Goal: Task Accomplishment & Management: Use online tool/utility

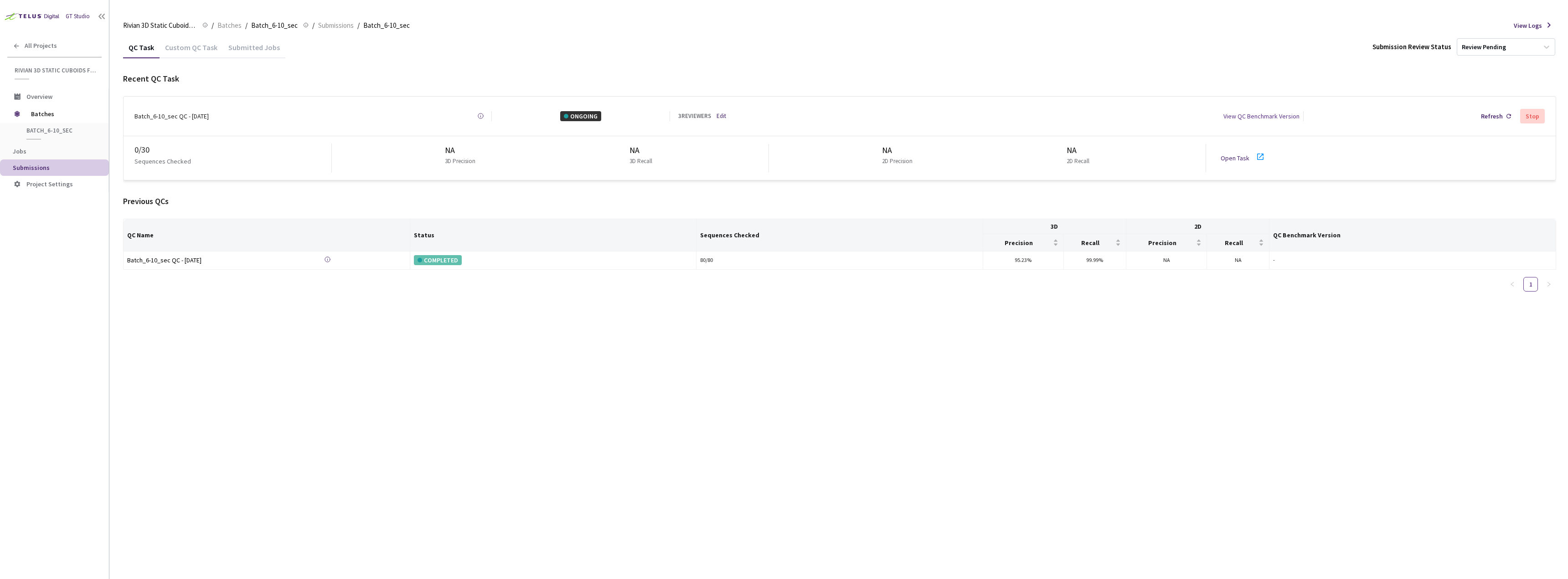
click at [722, 111] on link "Edit" at bounding box center [721, 116] width 10 height 9
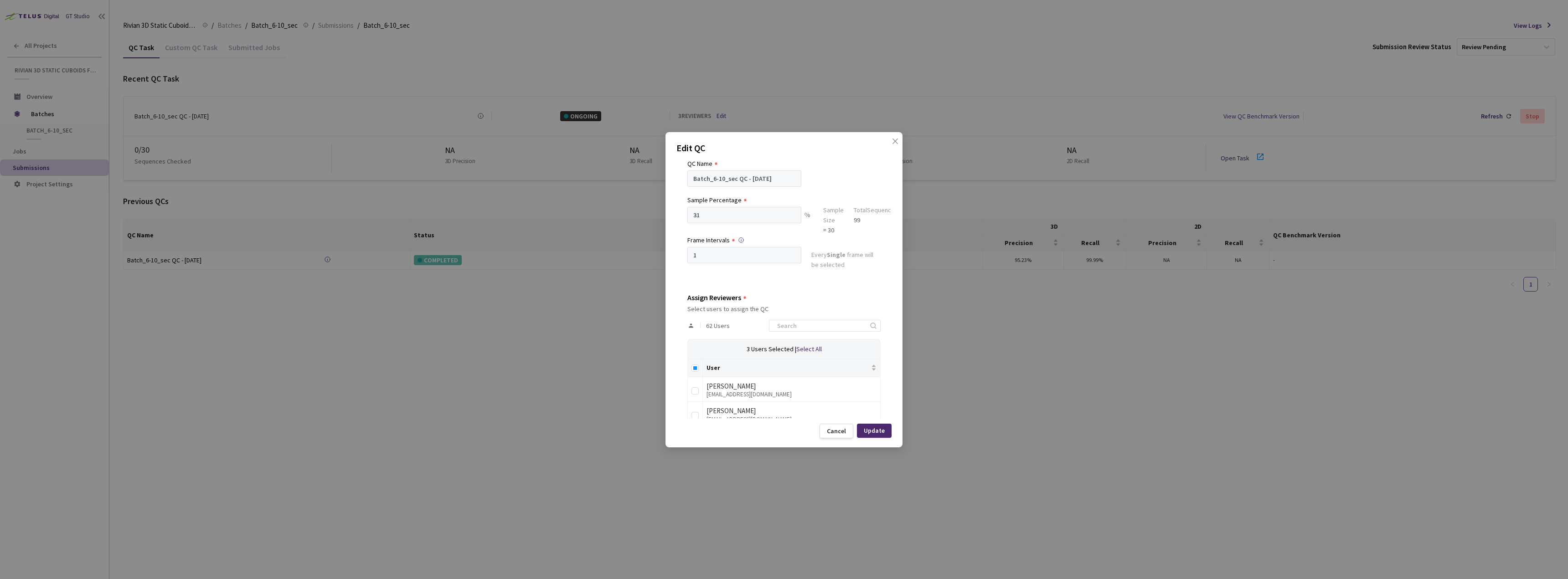
scroll to position [46, 0]
click at [785, 311] on input at bounding box center [821, 310] width 97 height 11
click at [697, 356] on input "Select all" at bounding box center [695, 353] width 7 height 7
checkbox input "true"
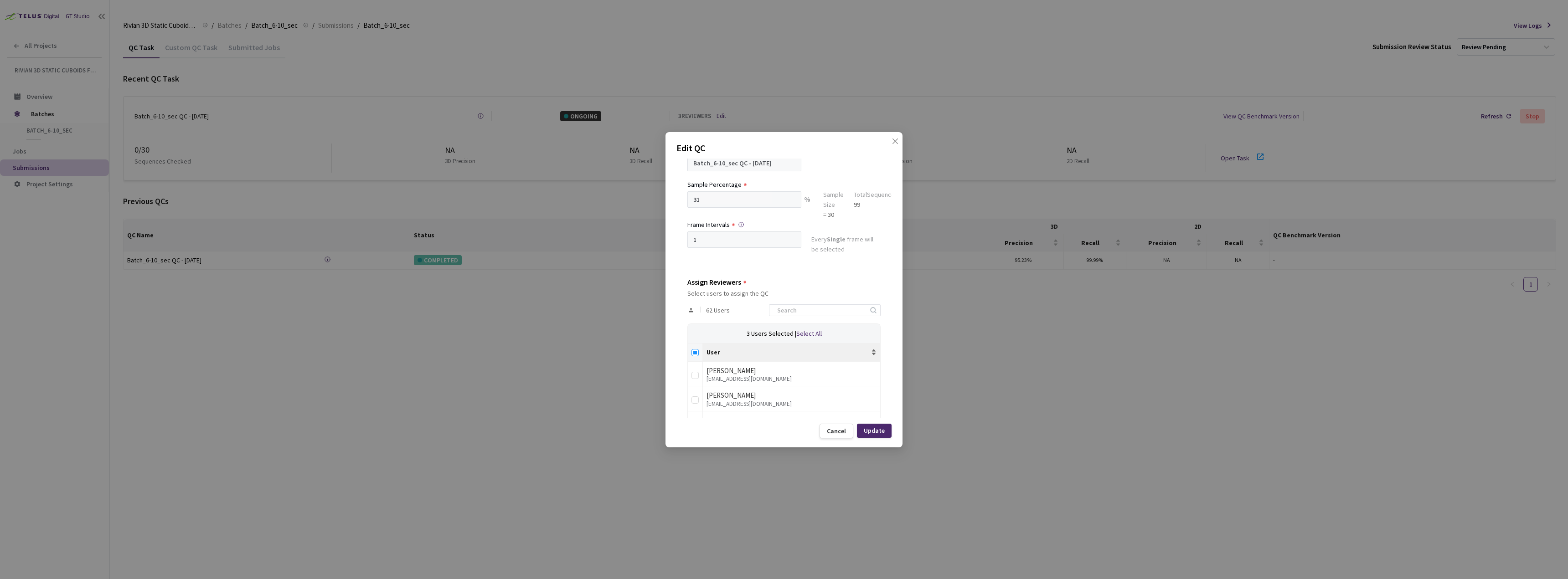
checkbox input "true"
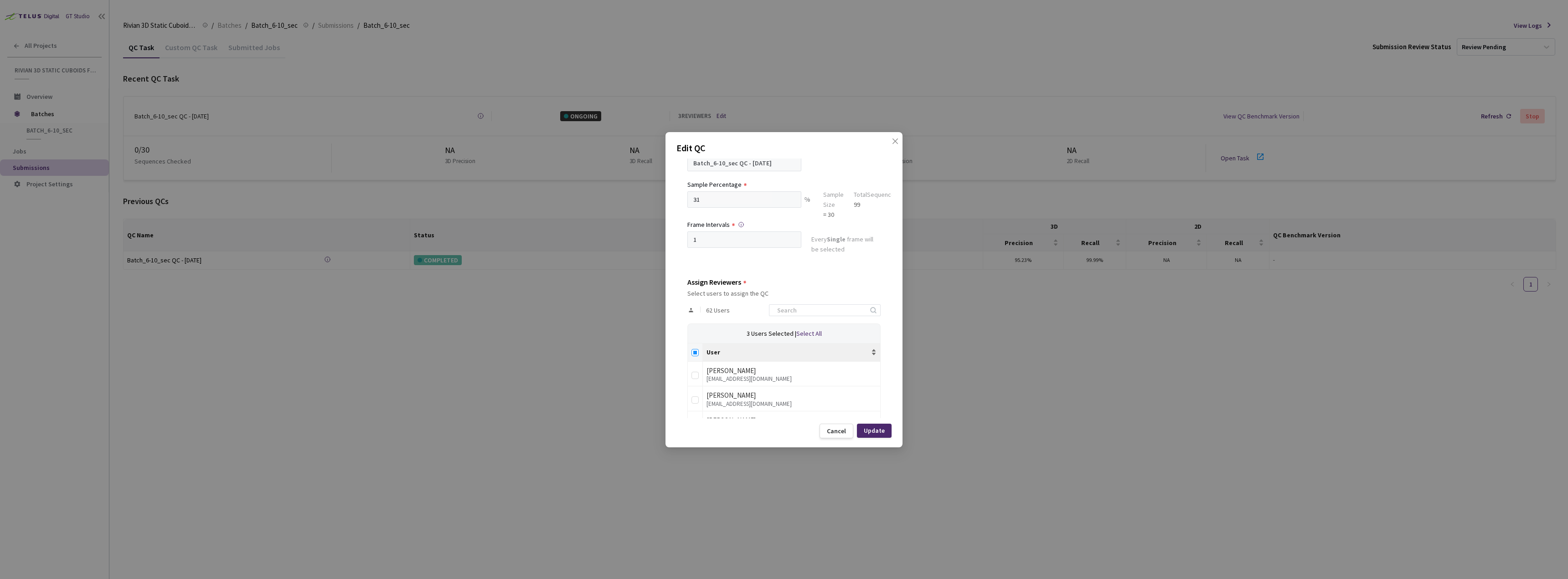
checkbox input "true"
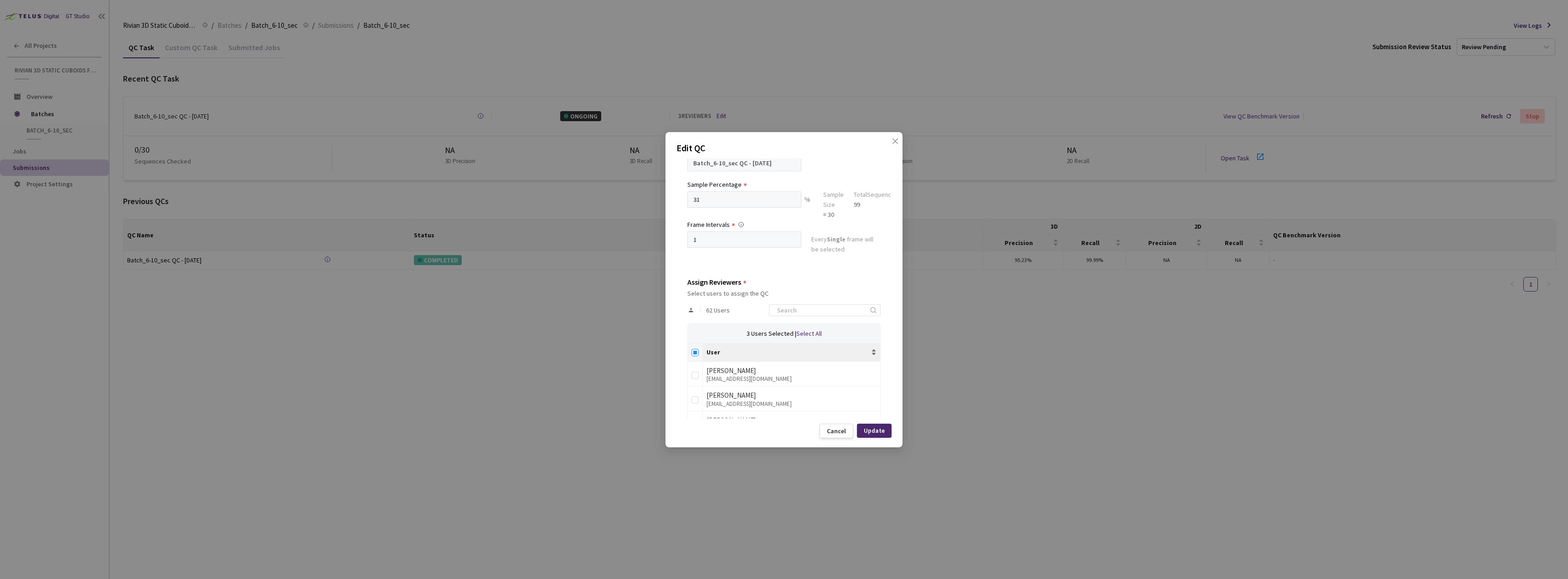
checkbox input "true"
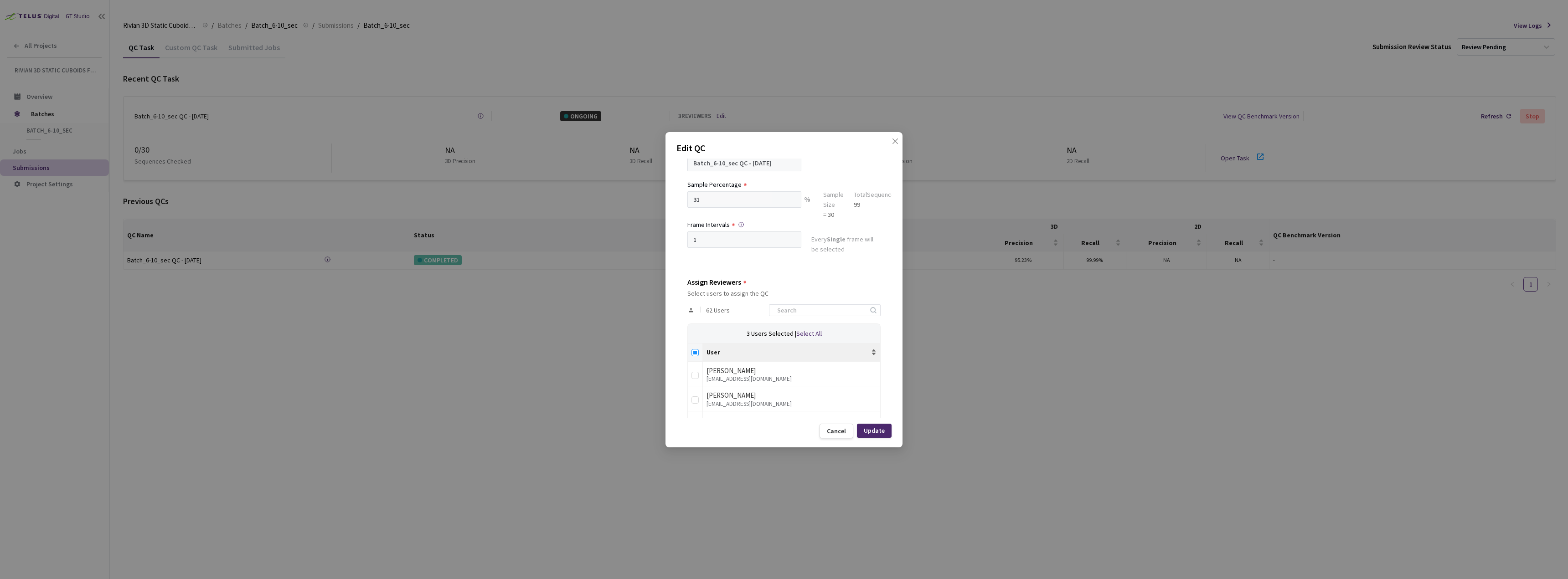
checkbox input "true"
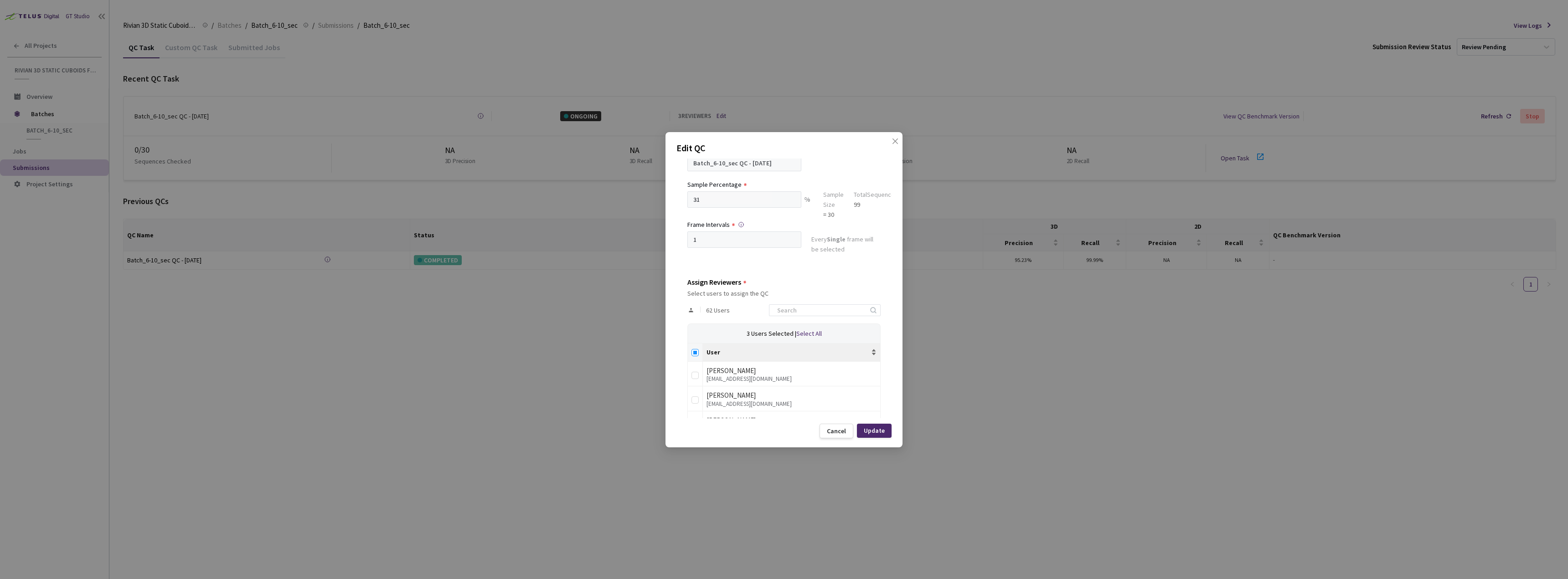
checkbox input "true"
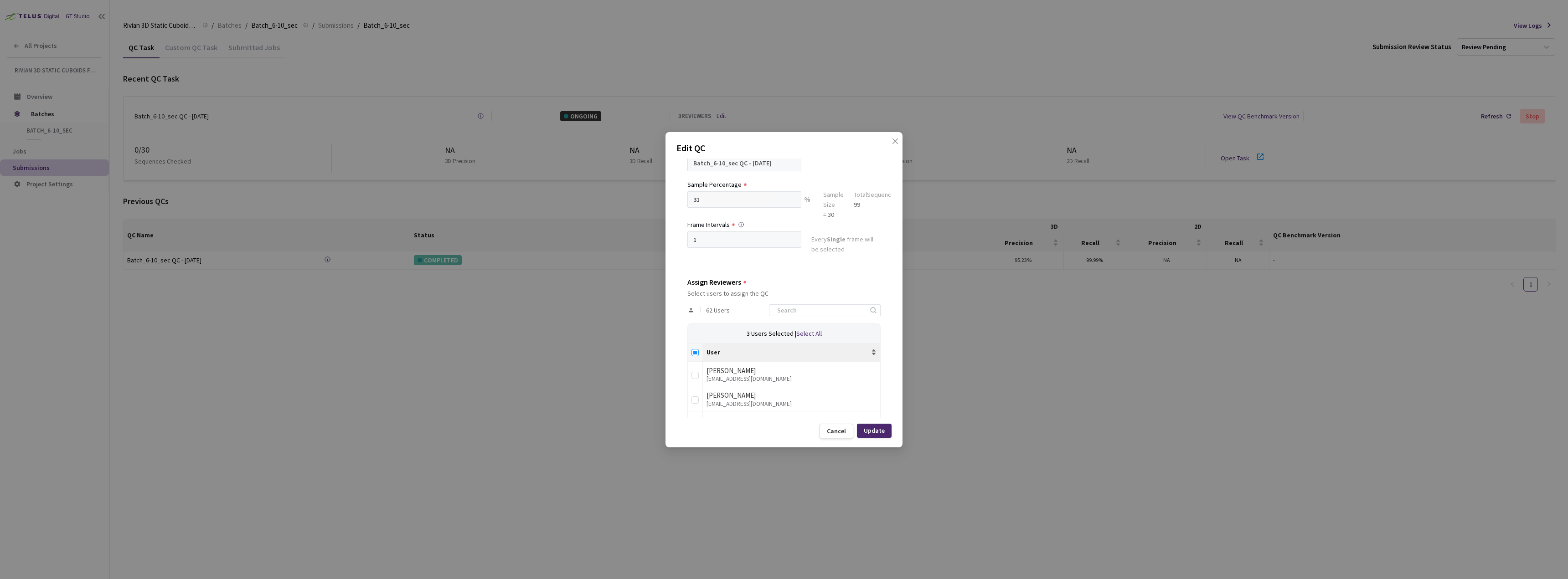
checkbox input "true"
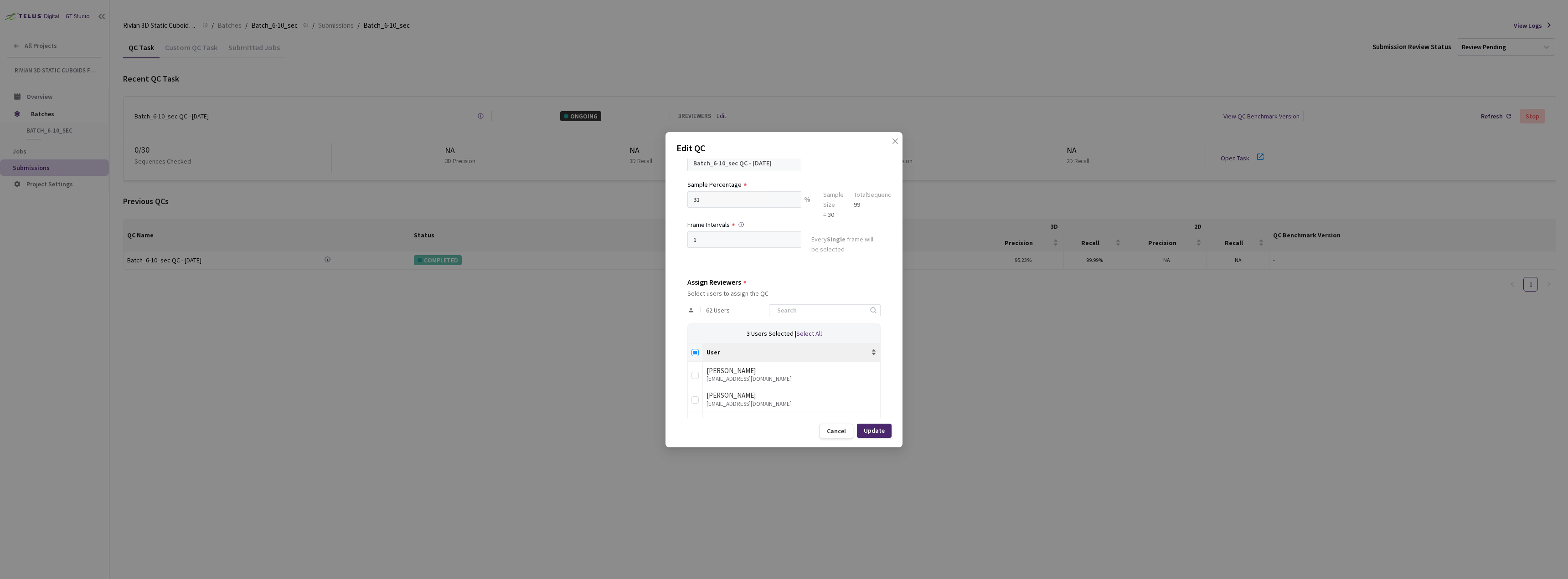
checkbox input "true"
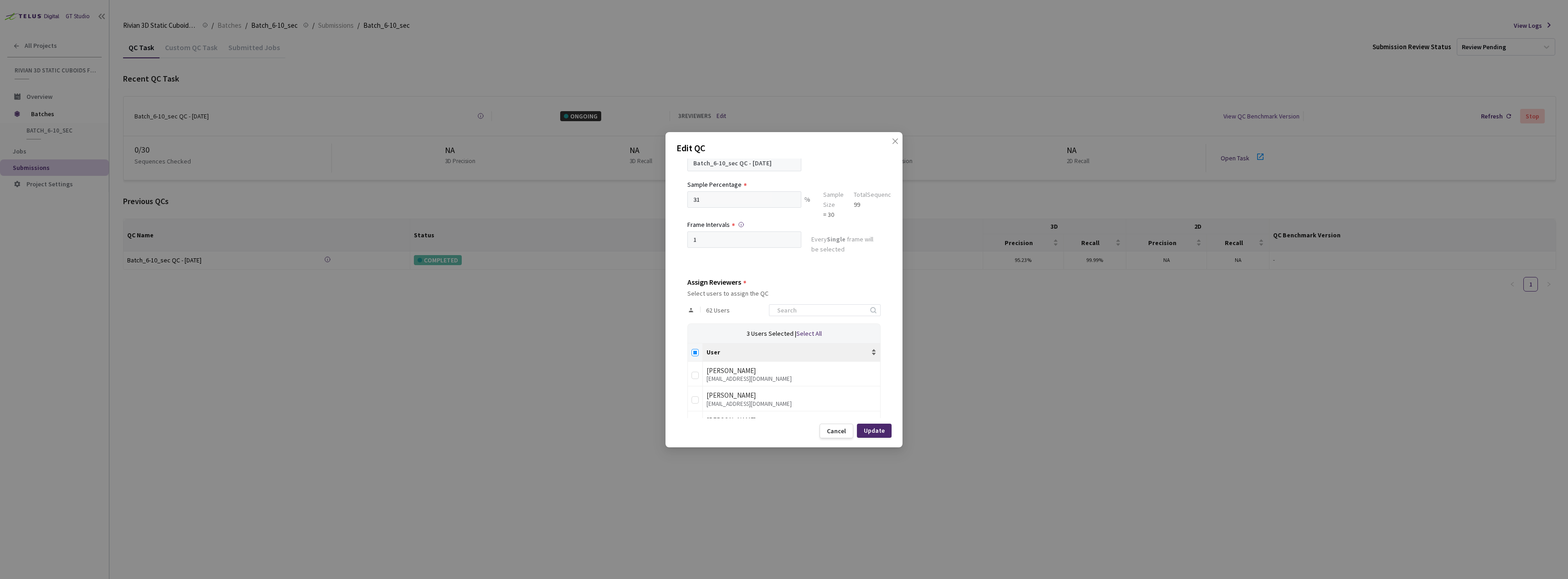
checkbox input "true"
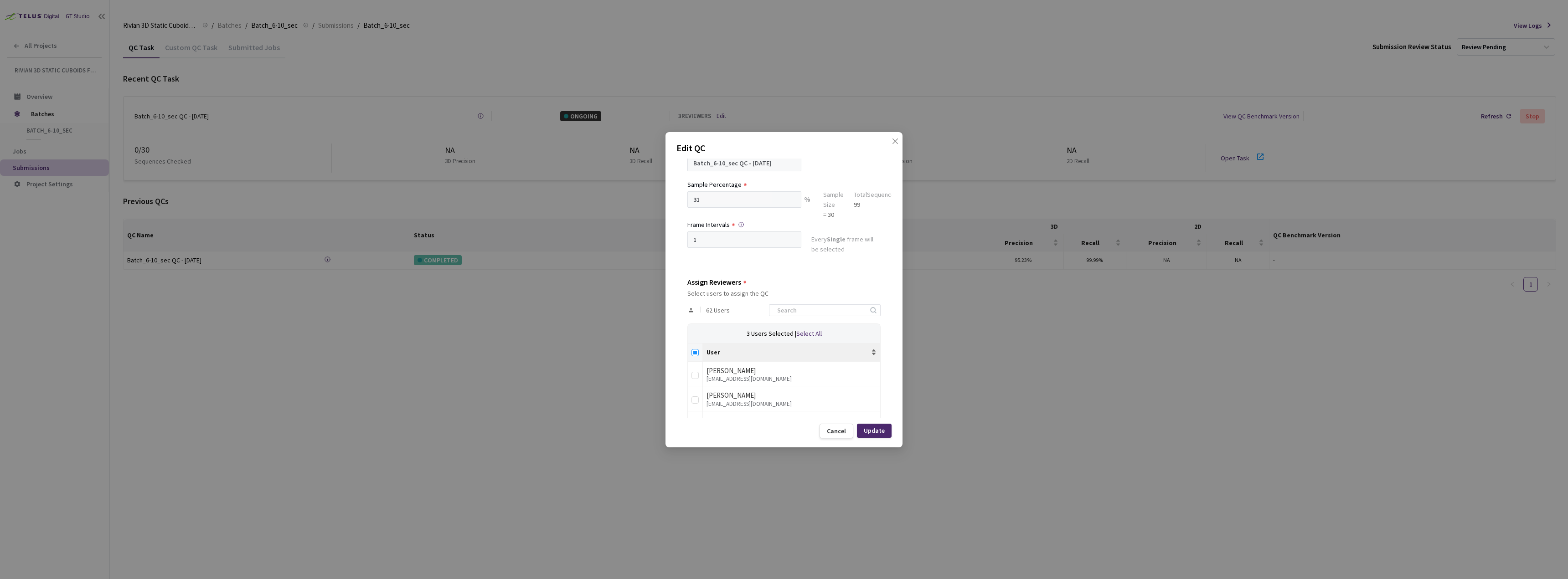
checkbox input "true"
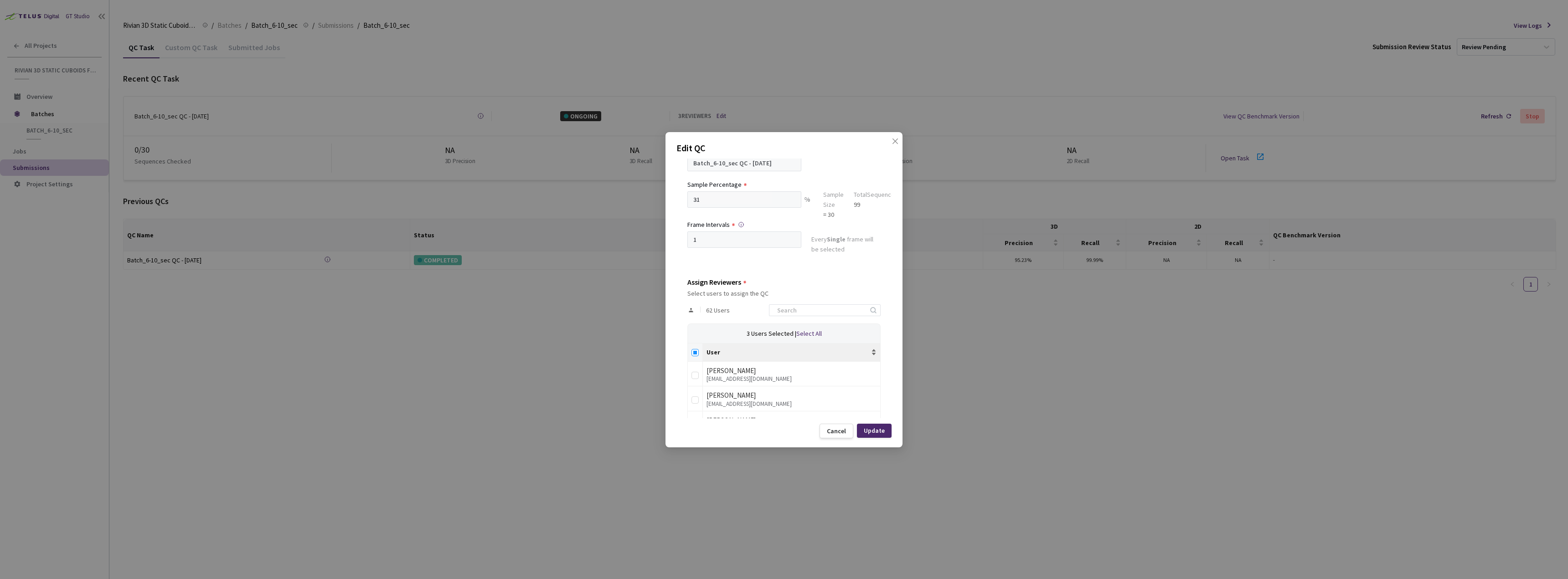
checkbox input "true"
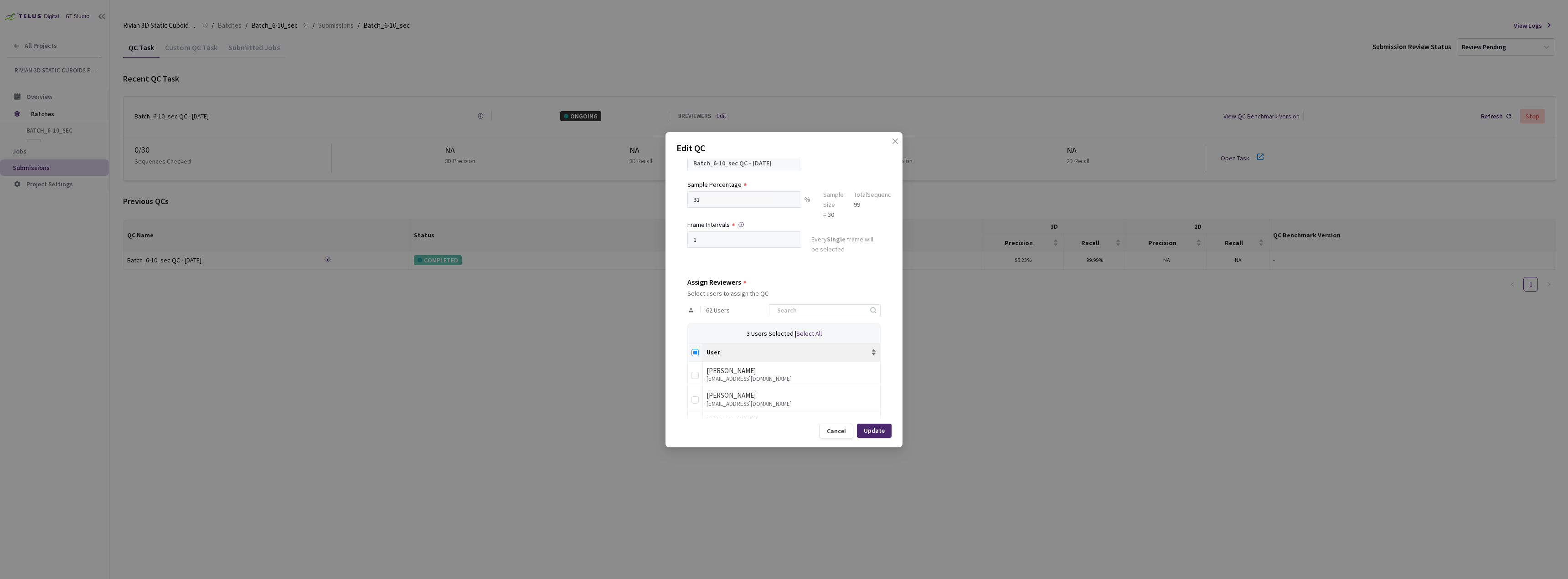
checkbox input "true"
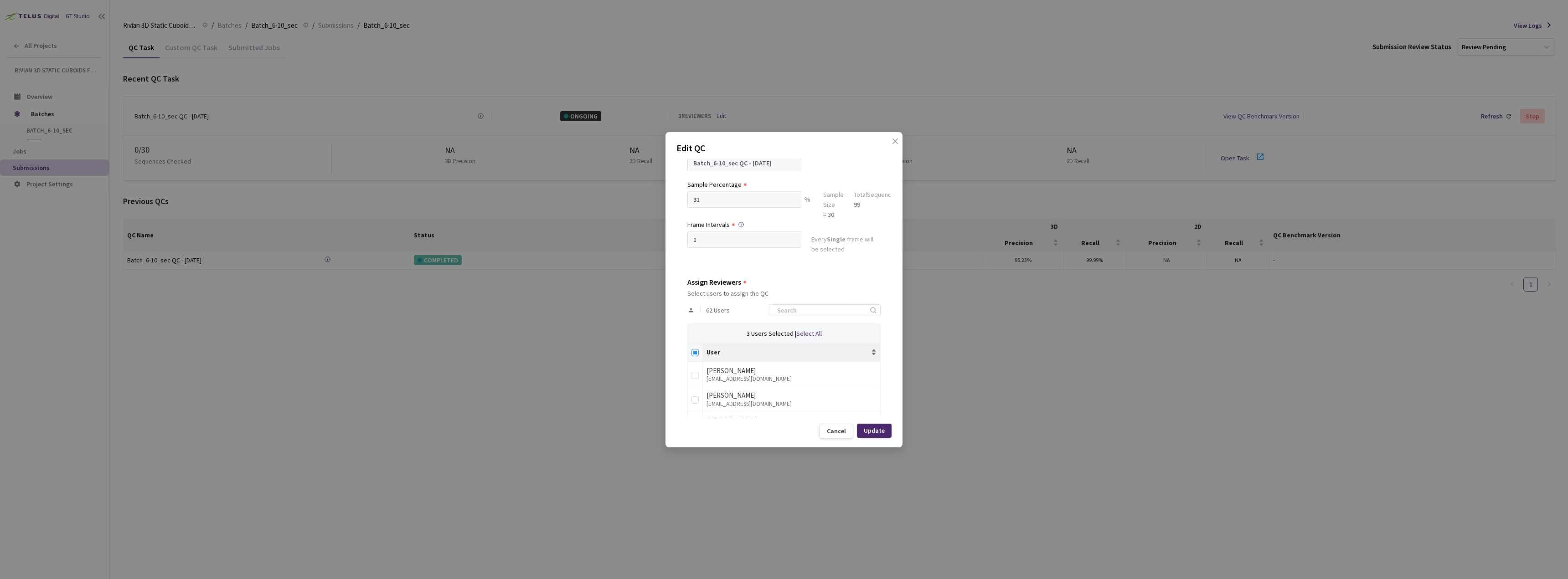
checkbox input "true"
click at [822, 309] on input at bounding box center [821, 310] width 97 height 11
drag, startPoint x: 693, startPoint y: 353, endPoint x: 817, endPoint y: 295, distance: 136.9
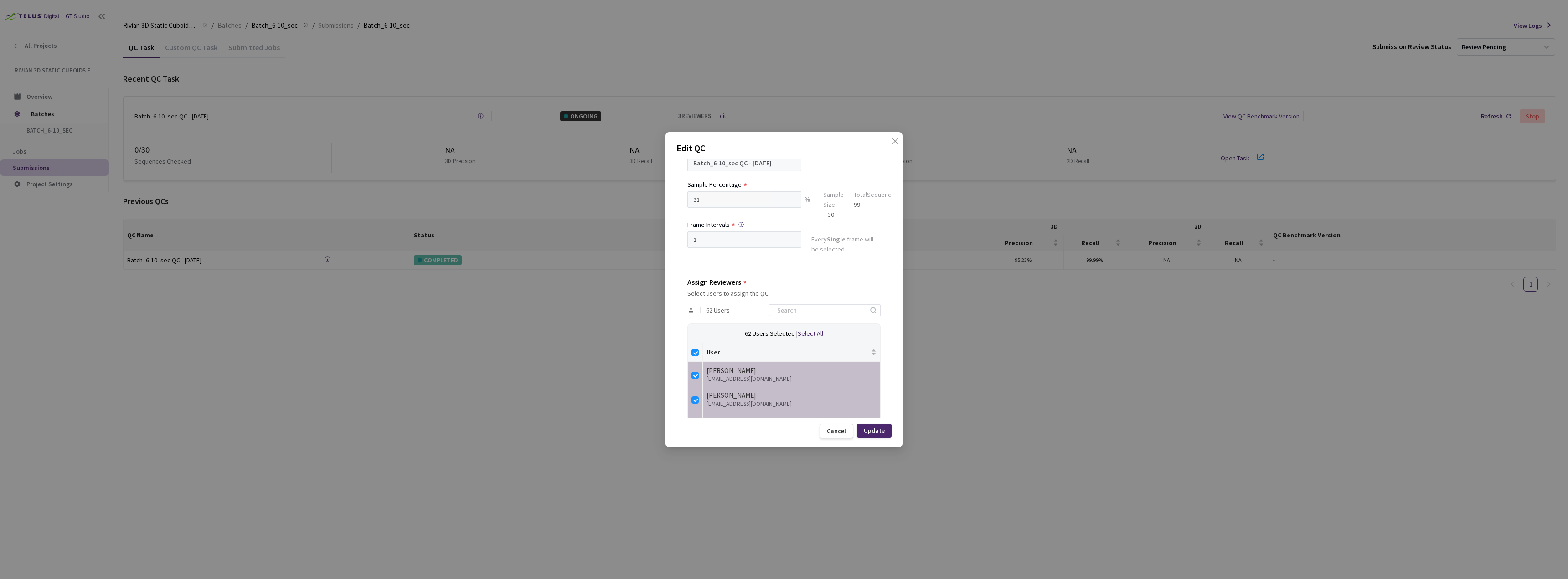
click at [693, 354] on input "Select all" at bounding box center [695, 353] width 7 height 7
checkbox input "false"
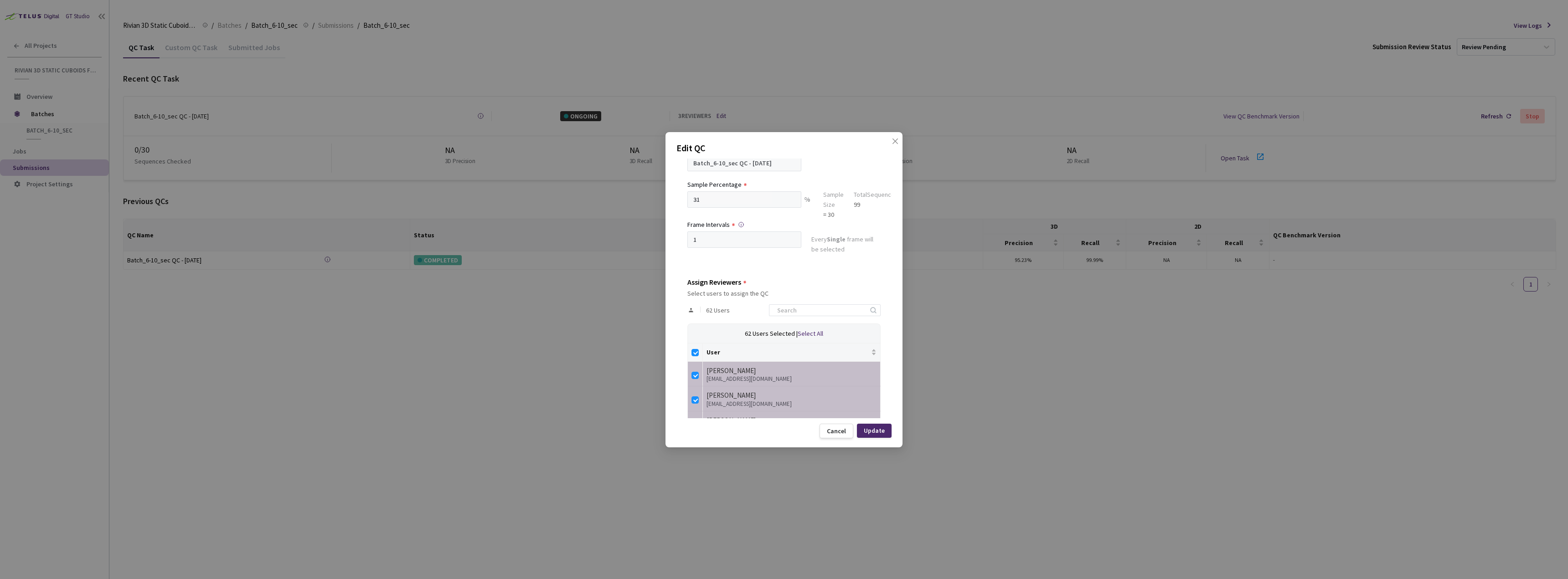
checkbox input "false"
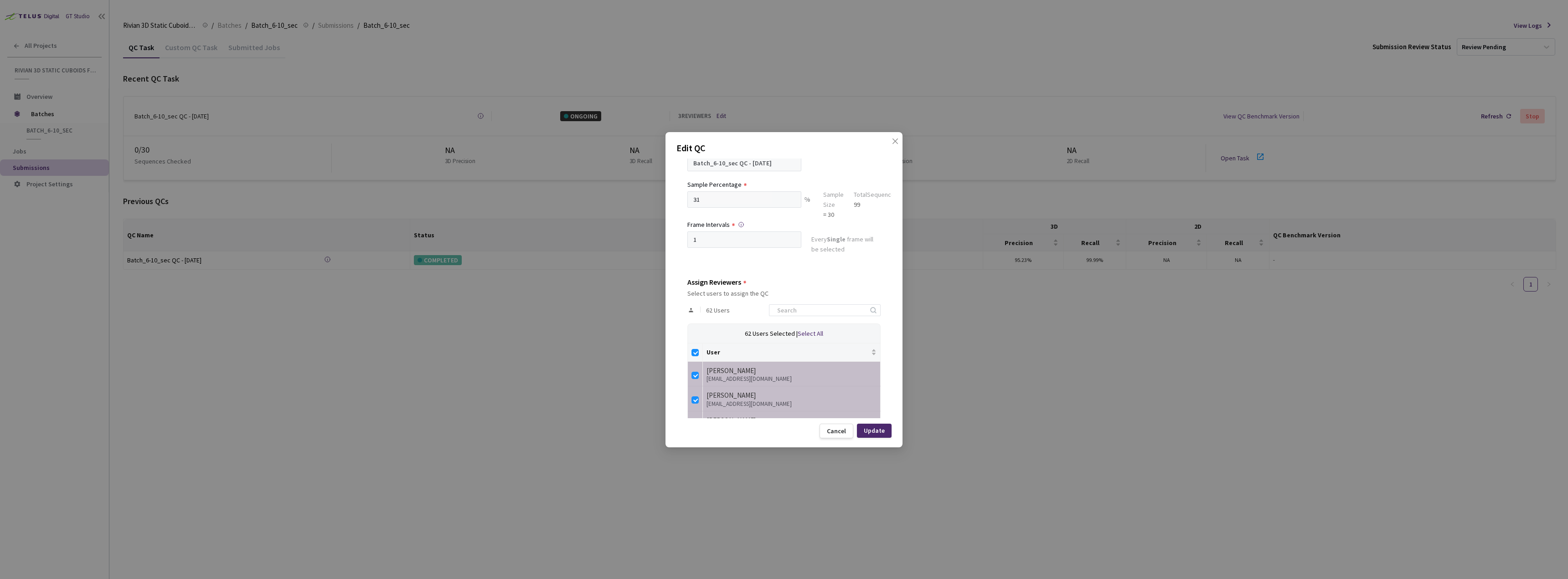
checkbox input "false"
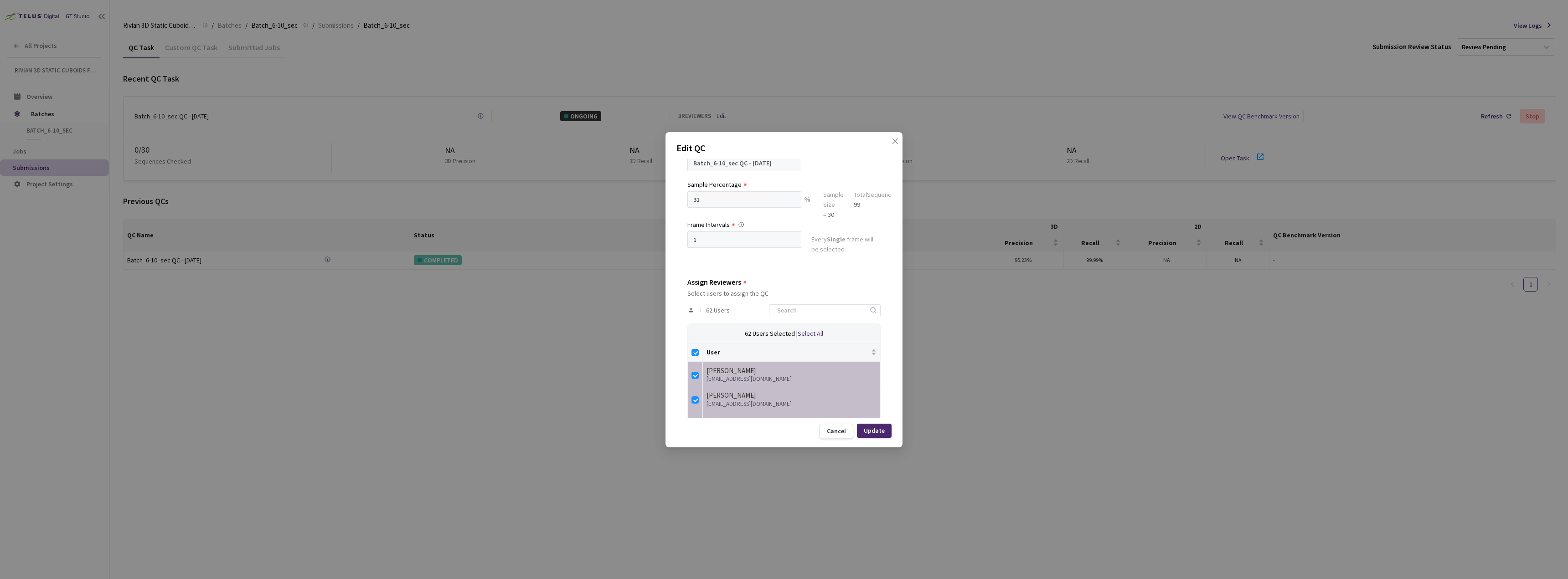
checkbox input "false"
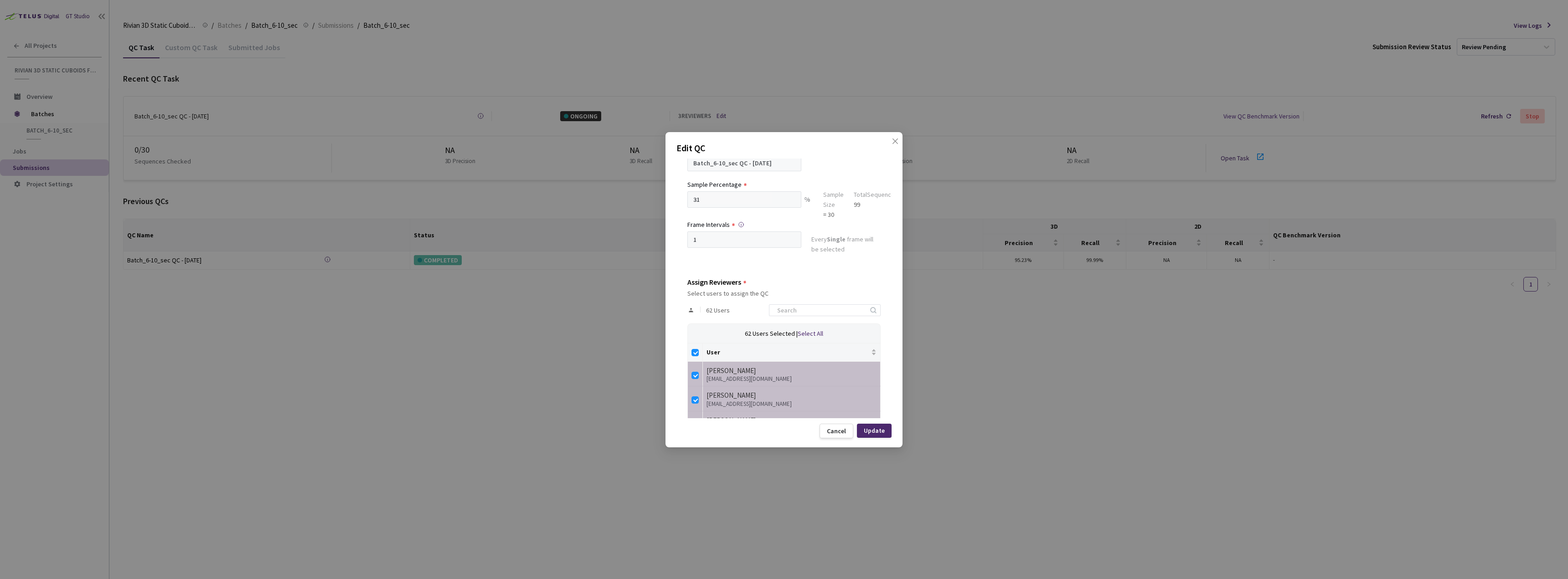
checkbox input "false"
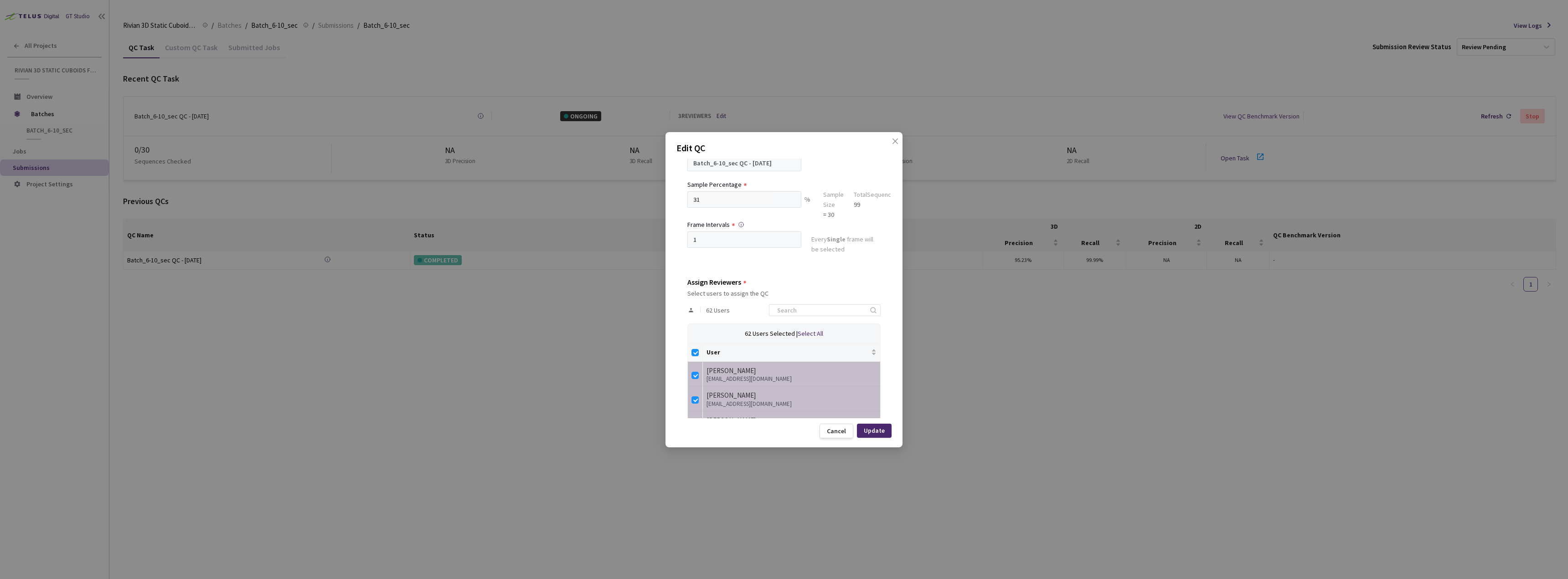
checkbox input "false"
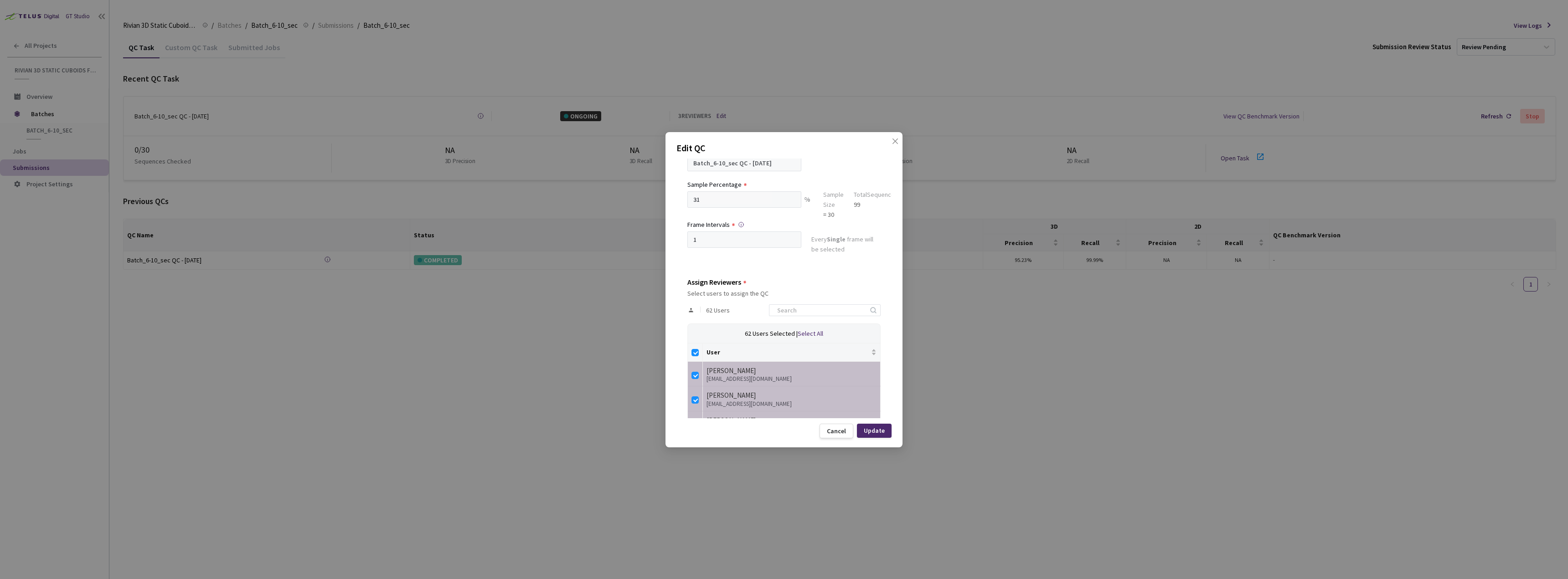
checkbox input "false"
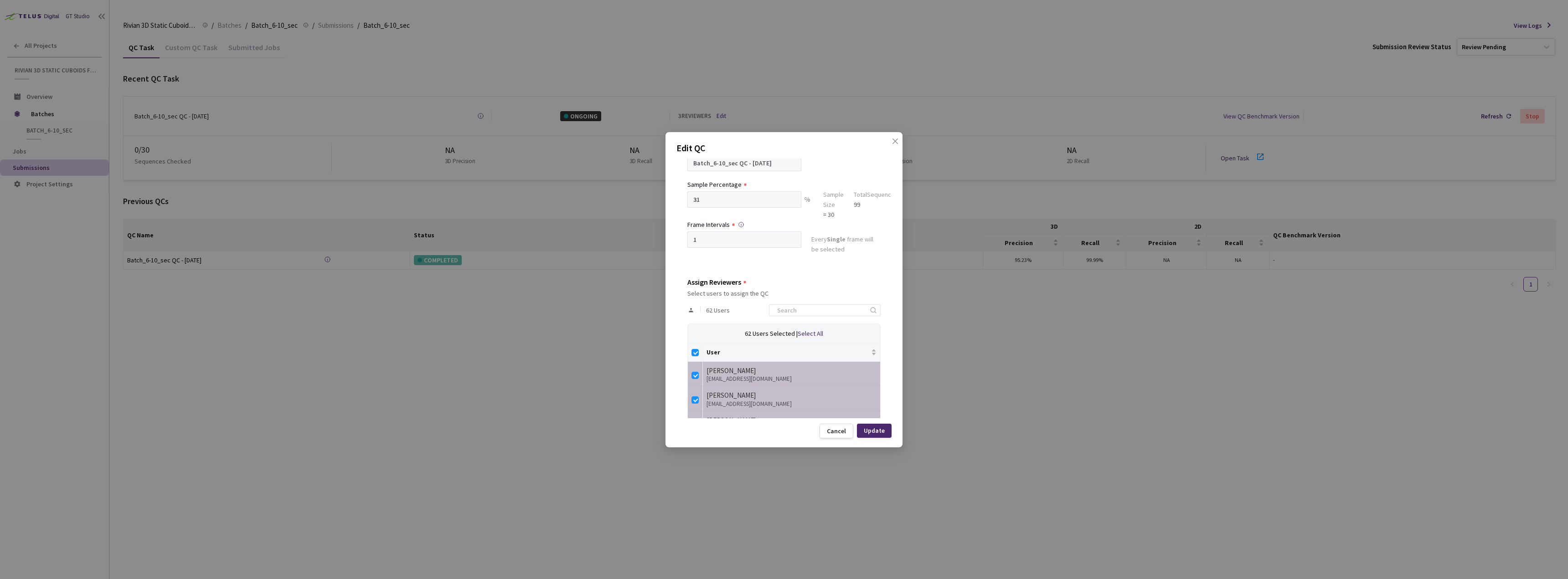
checkbox input "false"
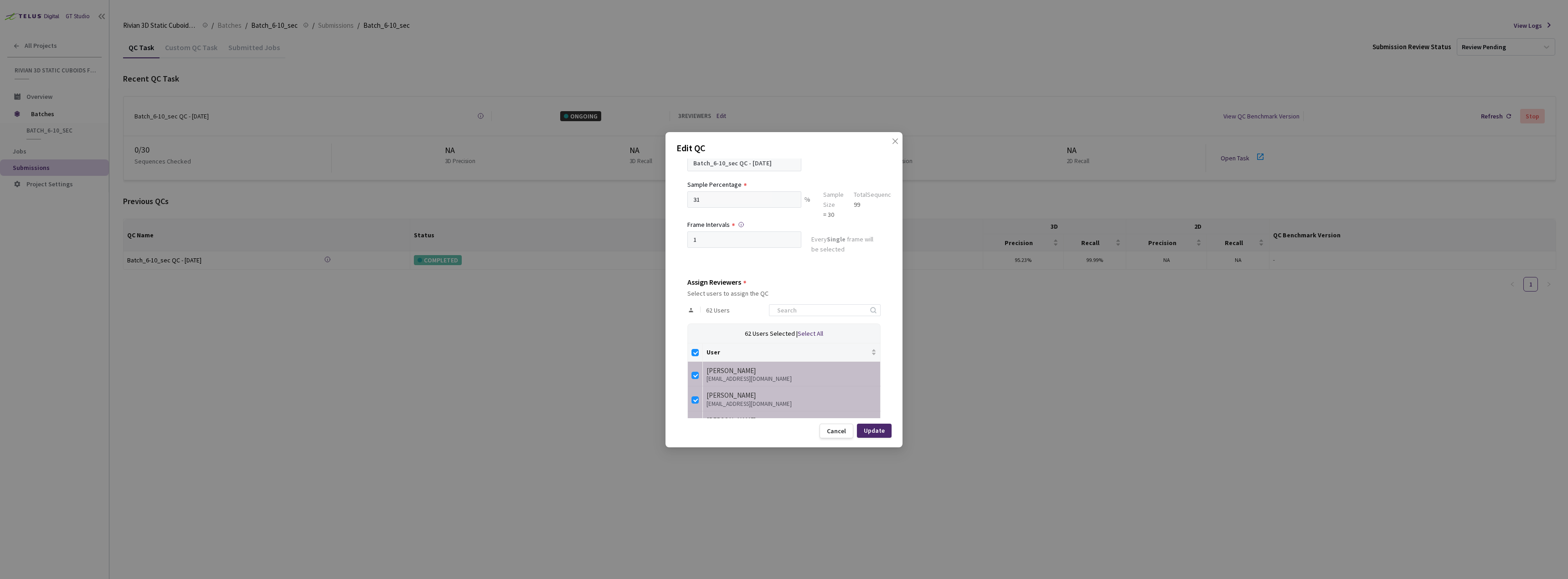
checkbox input "false"
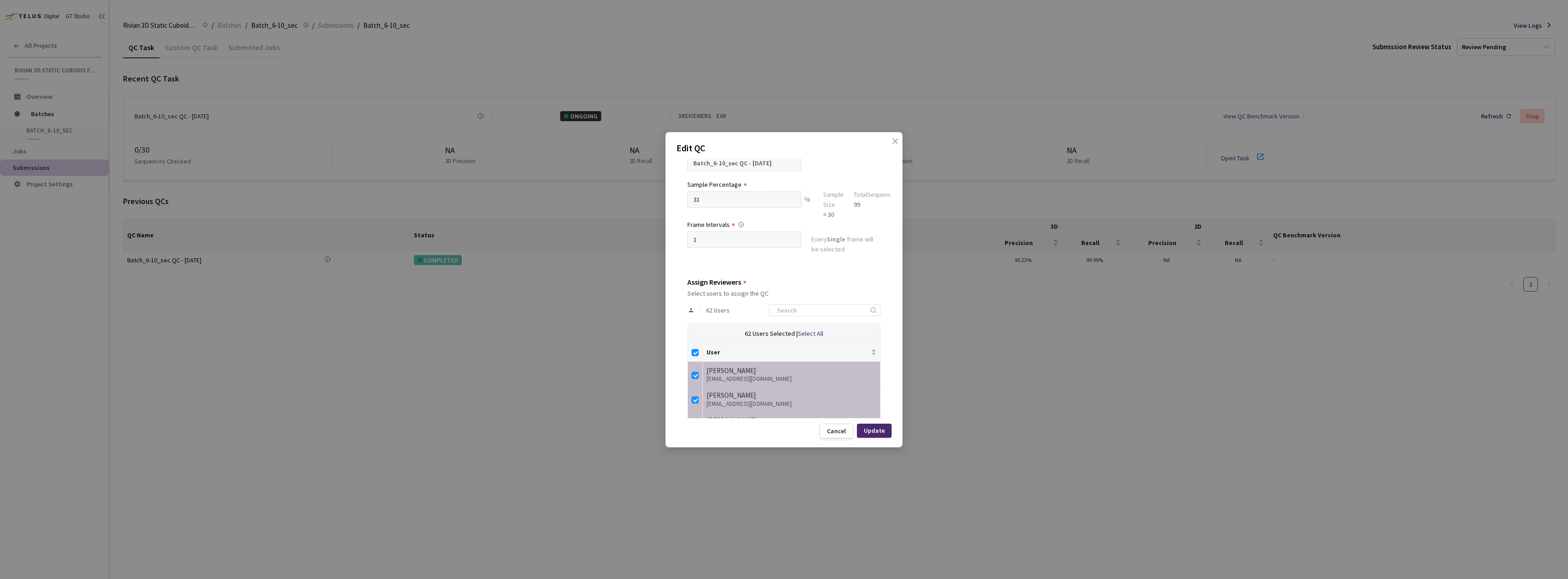
checkbox input "false"
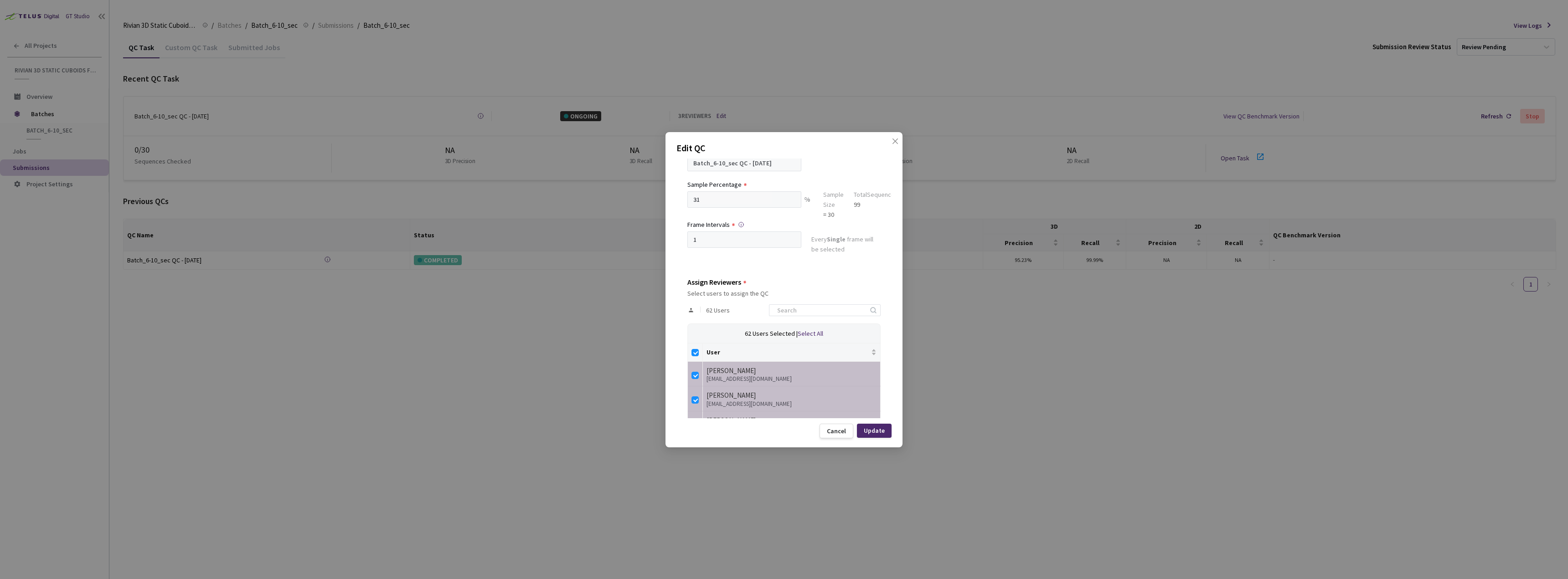
checkbox input "false"
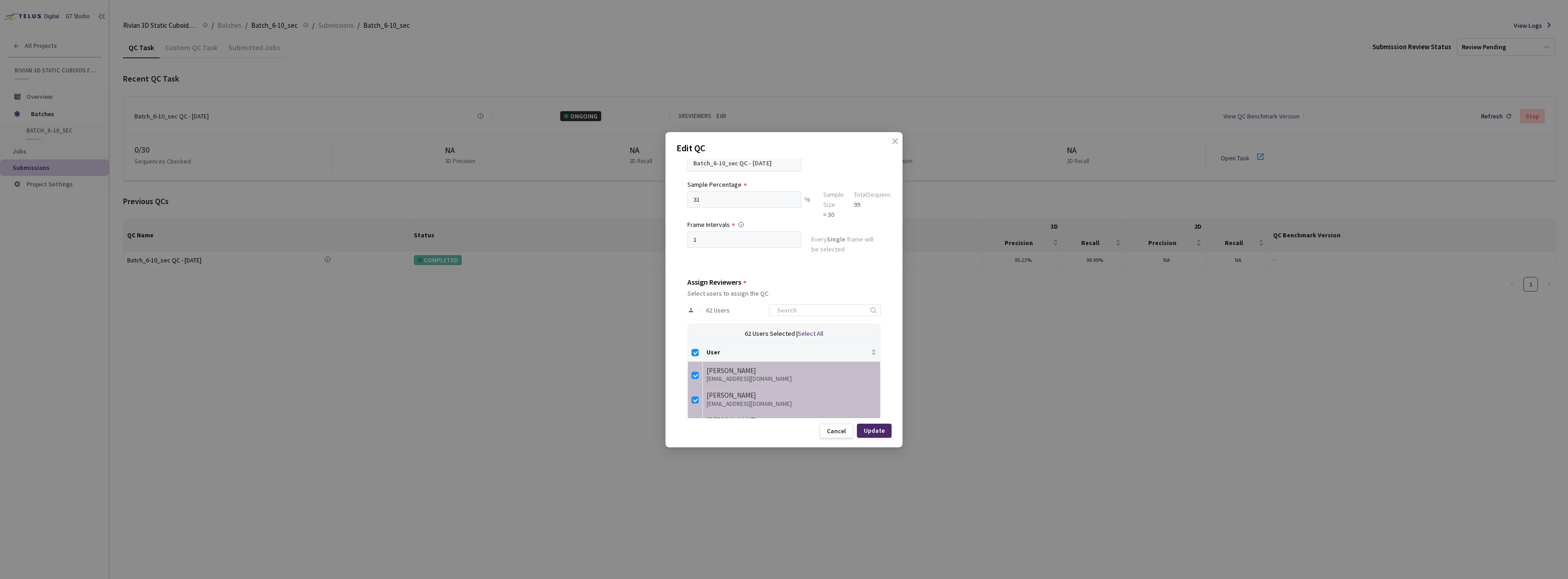
checkbox input "false"
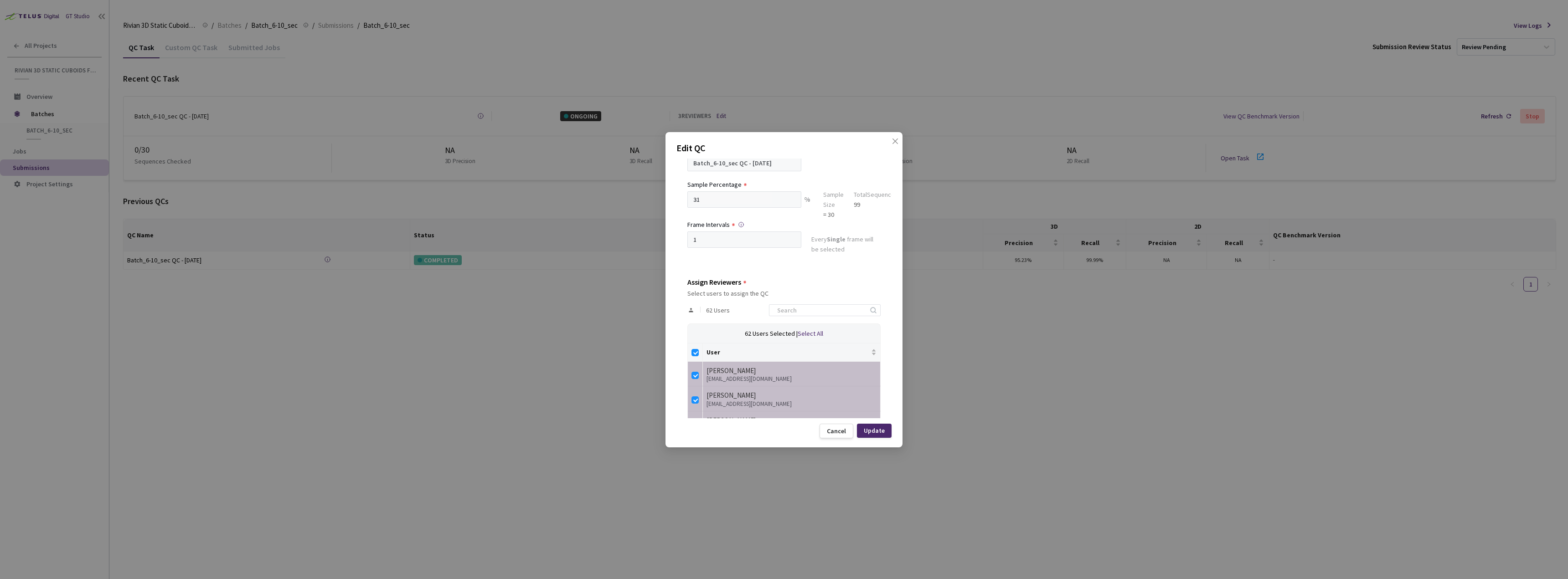
checkbox input "false"
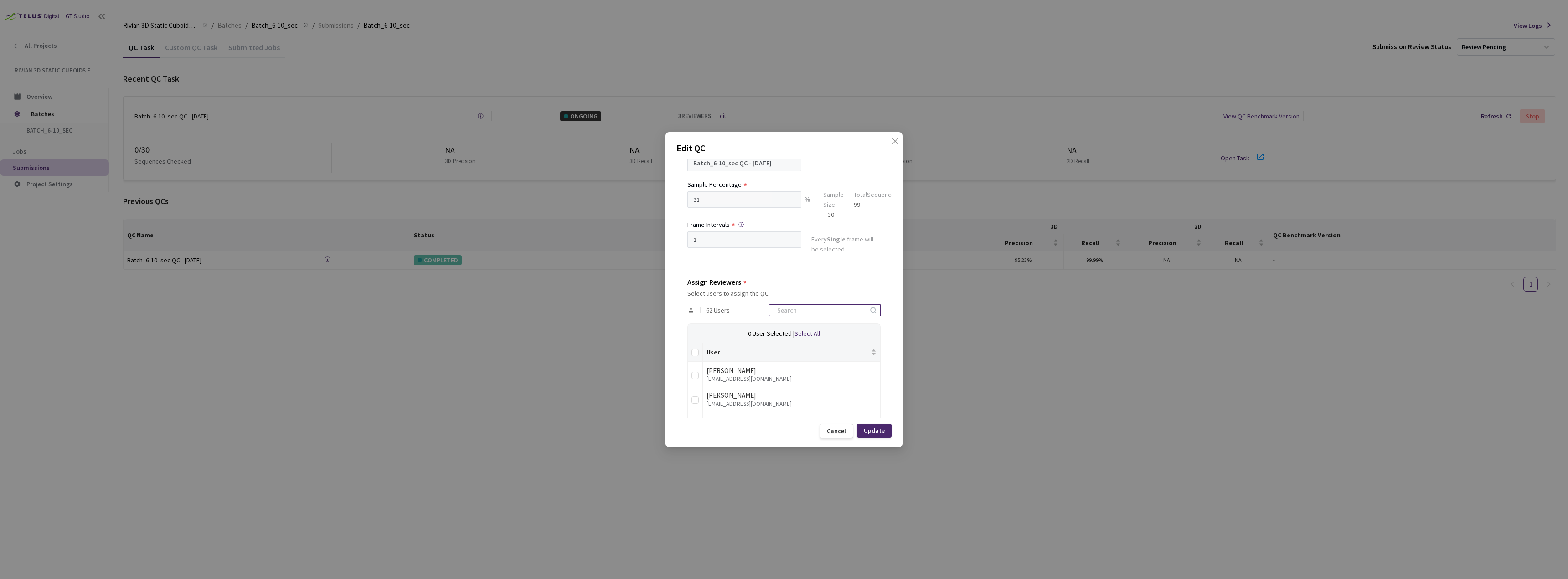
click at [821, 309] on input at bounding box center [821, 310] width 97 height 11
type input "nema"
click at [693, 405] on td at bounding box center [695, 398] width 15 height 25
click at [697, 399] on input "checkbox" at bounding box center [695, 400] width 7 height 7
checkbox input "true"
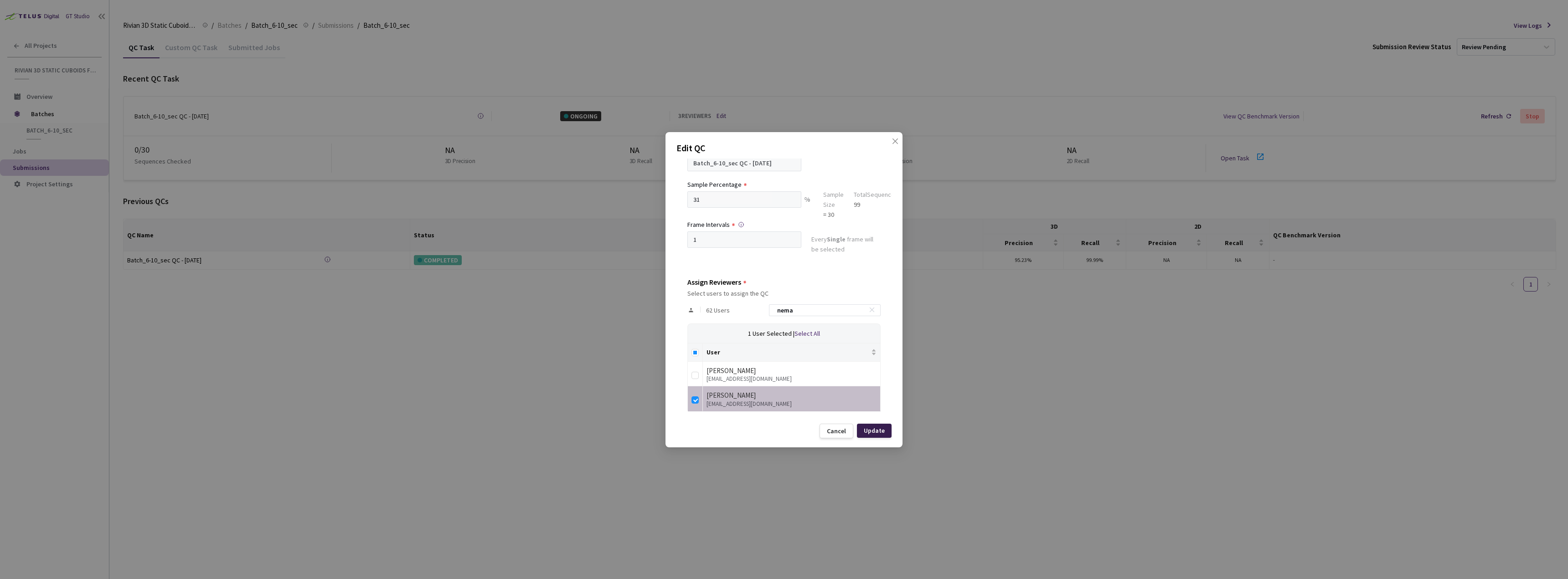
click at [870, 431] on div "Update" at bounding box center [874, 431] width 21 height 7
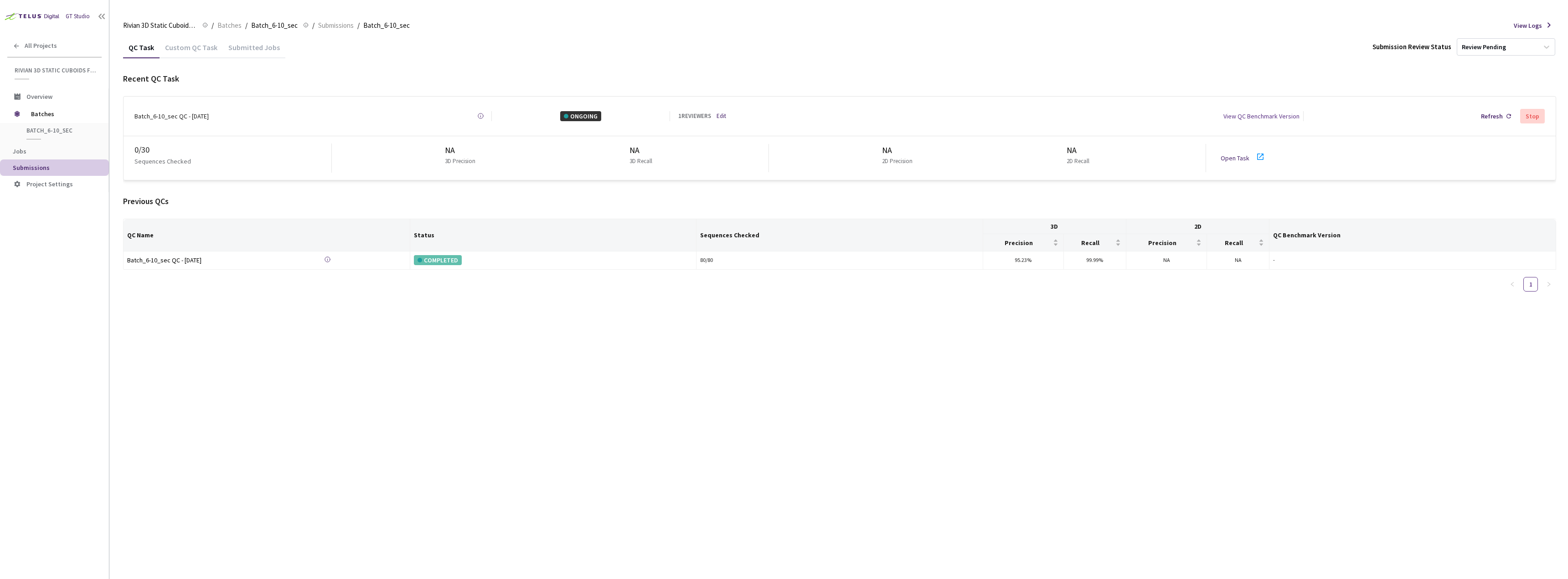
click at [1246, 156] on link "Open Task" at bounding box center [1234, 158] width 29 height 8
